Goal: Navigation & Orientation: Find specific page/section

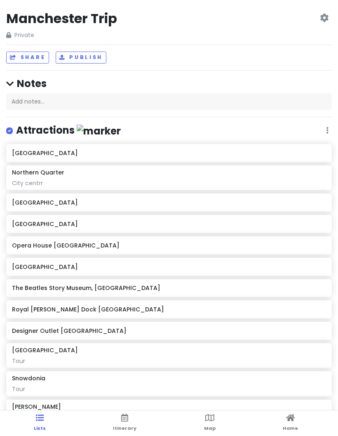
click at [293, 421] on icon at bounding box center [290, 418] width 9 height 6
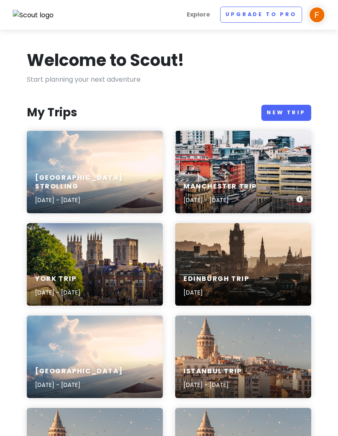
click at [260, 180] on div "Manchester Trip [DATE] - [DATE]" at bounding box center [243, 193] width 136 height 39
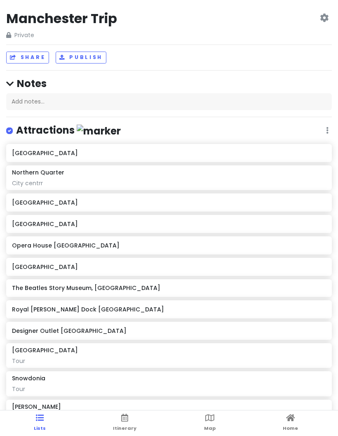
click at [308, 417] on ul "Lists Itinerary Map Home" at bounding box center [169, 424] width 338 height 26
click at [281, 419] on ul "Lists Itinerary Map Home" at bounding box center [169, 424] width 338 height 26
click at [293, 421] on icon at bounding box center [290, 418] width 9 height 6
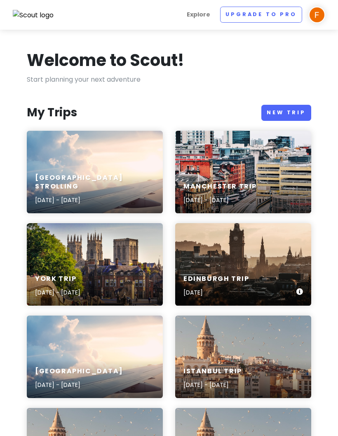
click at [289, 269] on div "Edinburgh Trip [DATE]" at bounding box center [243, 286] width 136 height 39
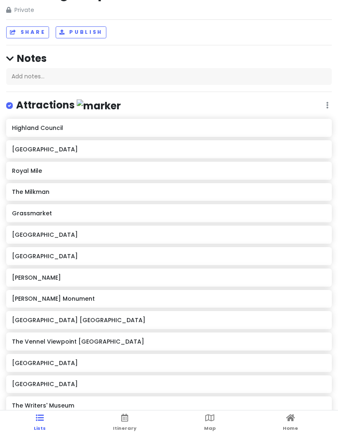
click at [214, 416] on link "Map" at bounding box center [210, 424] width 12 height 26
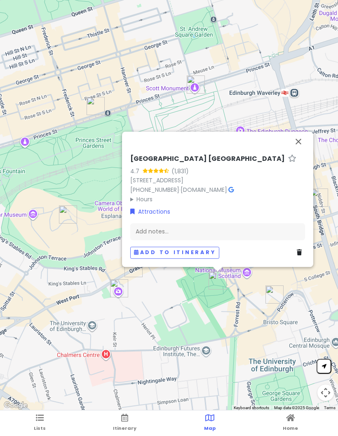
click at [298, 146] on button "Close" at bounding box center [299, 142] width 20 height 20
